Goal: Information Seeking & Learning: Learn about a topic

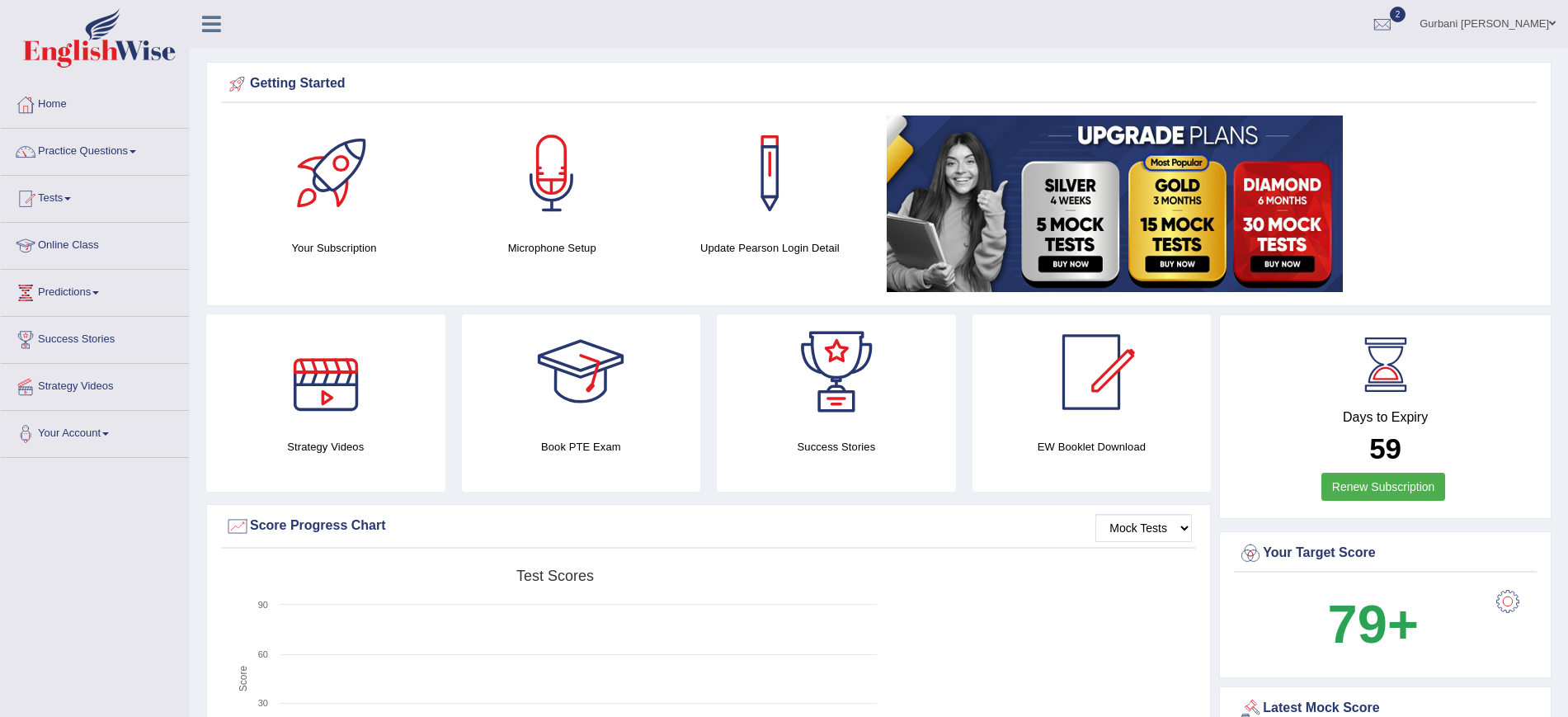
click at [83, 235] on link "Online Class" at bounding box center [95, 244] width 188 height 41
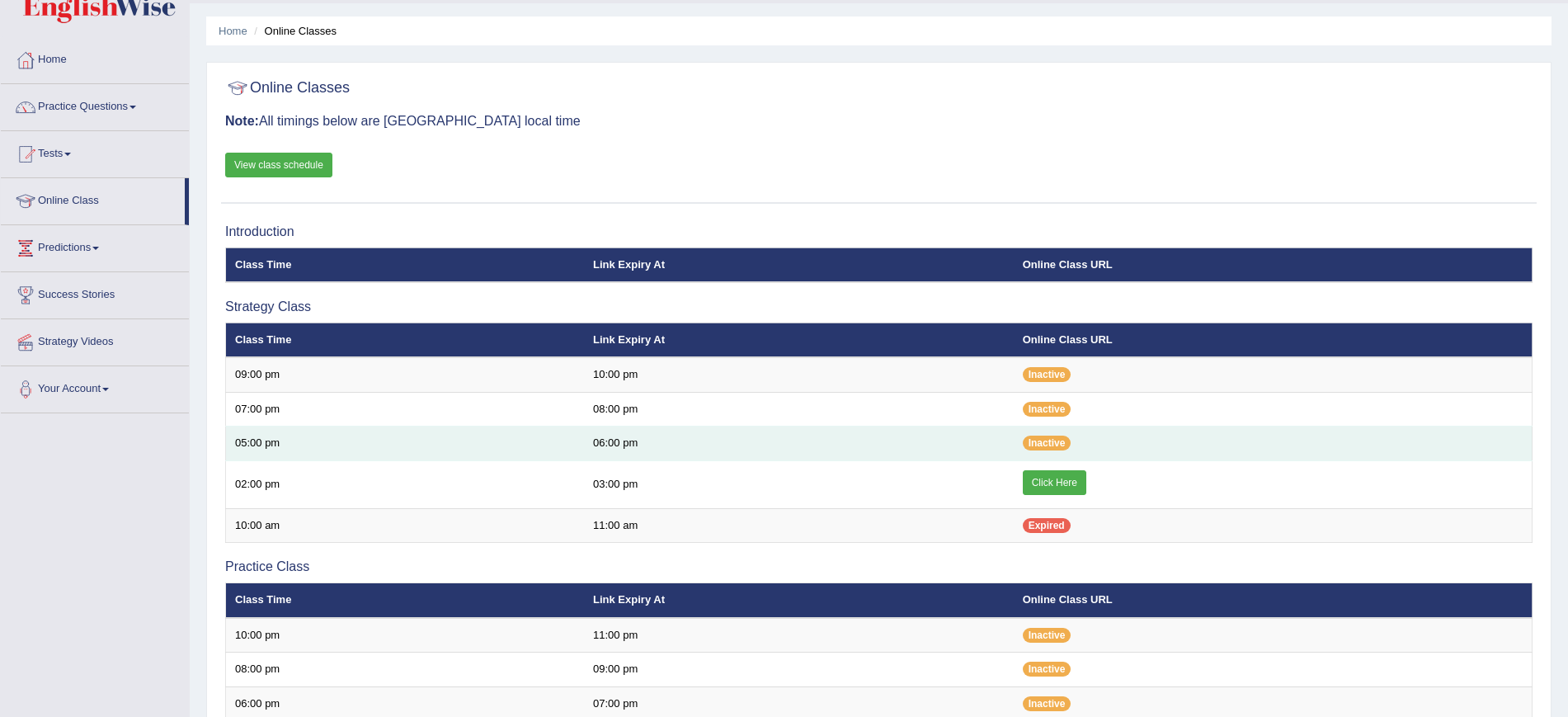
scroll to position [46, 0]
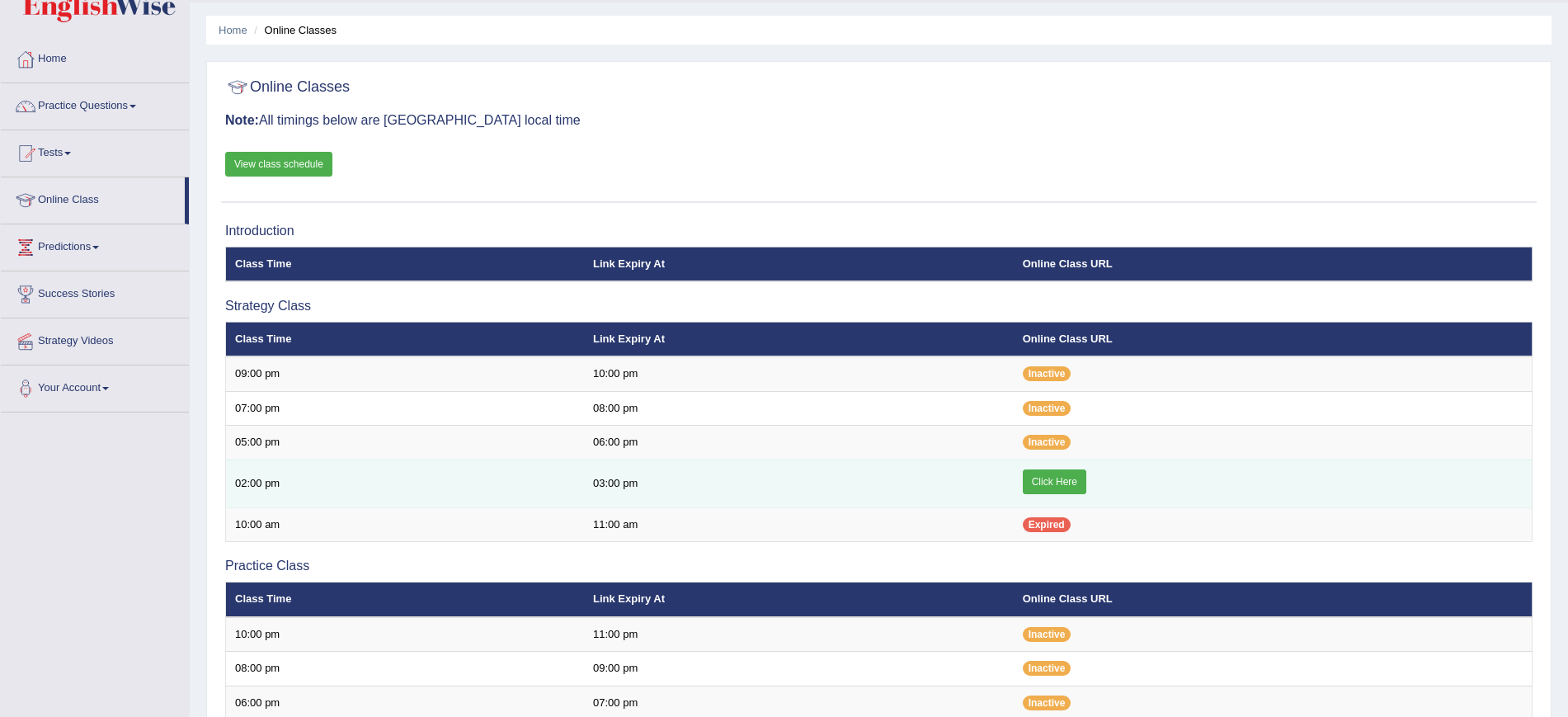
click at [1046, 471] on link "Click Here" at bounding box center [1054, 482] width 63 height 25
